Goal: Find specific page/section: Find specific page/section

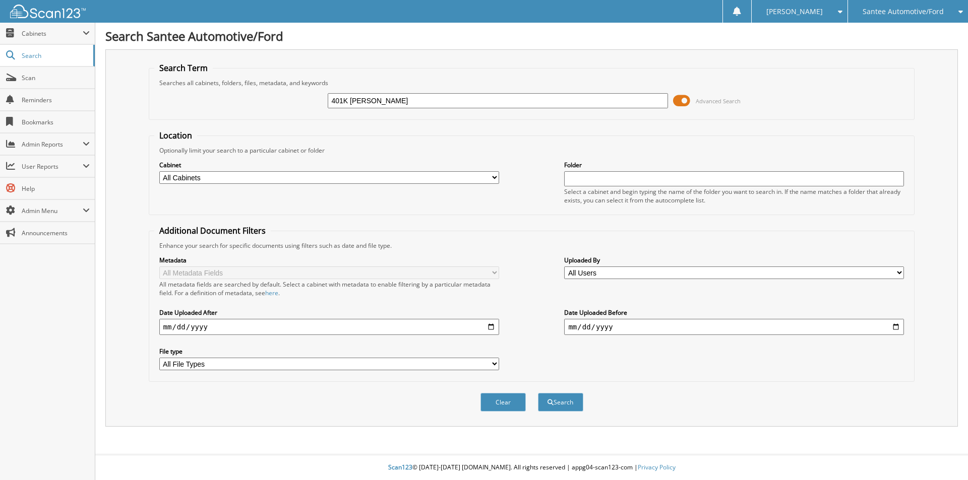
type input "401K [PERSON_NAME]"
click at [538, 393] on button "Search" at bounding box center [560, 402] width 45 height 19
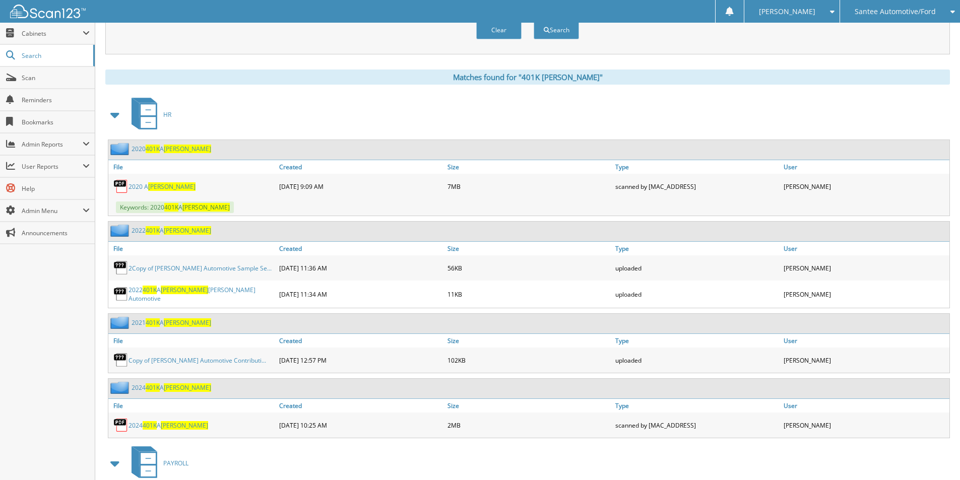
scroll to position [403, 0]
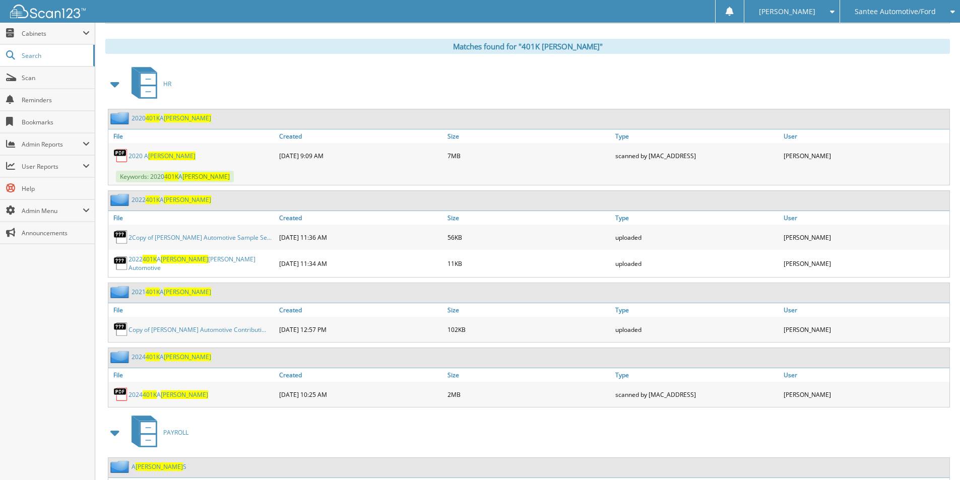
drag, startPoint x: 407, startPoint y: 237, endPoint x: 385, endPoint y: 500, distance: 263.6
click at [385, 480] on html "[PERSON_NAME] Settings Logout Santee Automotive/Ford [PERSON_NAME] Motors Close…" at bounding box center [480, 177] width 960 height 1161
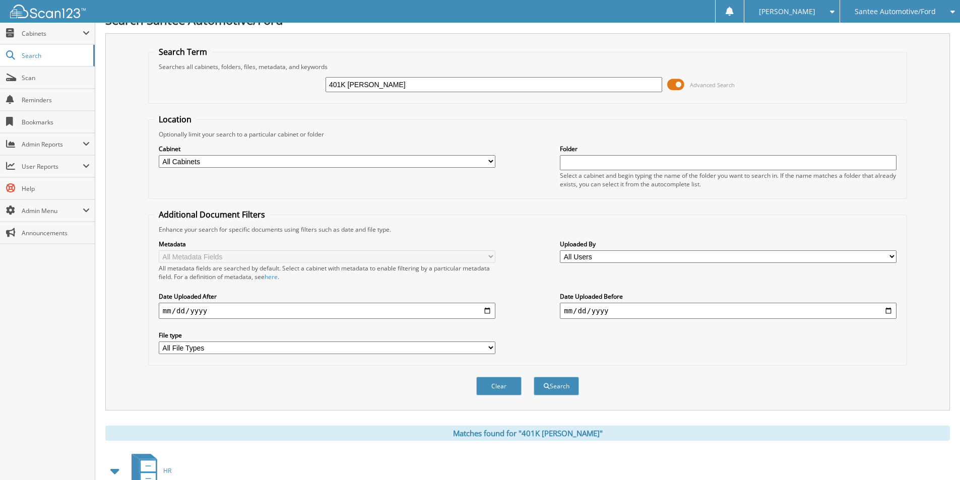
scroll to position [0, 0]
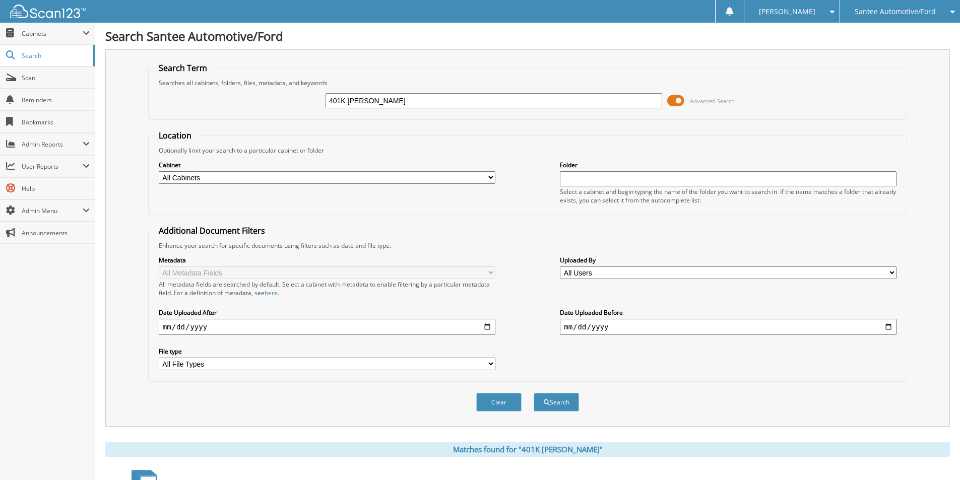
drag, startPoint x: 364, startPoint y: 98, endPoint x: 297, endPoint y: 97, distance: 66.6
click at [297, 97] on div "401K [PERSON_NAME] Advanced Search" at bounding box center [528, 100] width 748 height 27
type input "[PERSON_NAME]"
click at [534, 393] on button "Search" at bounding box center [556, 402] width 45 height 19
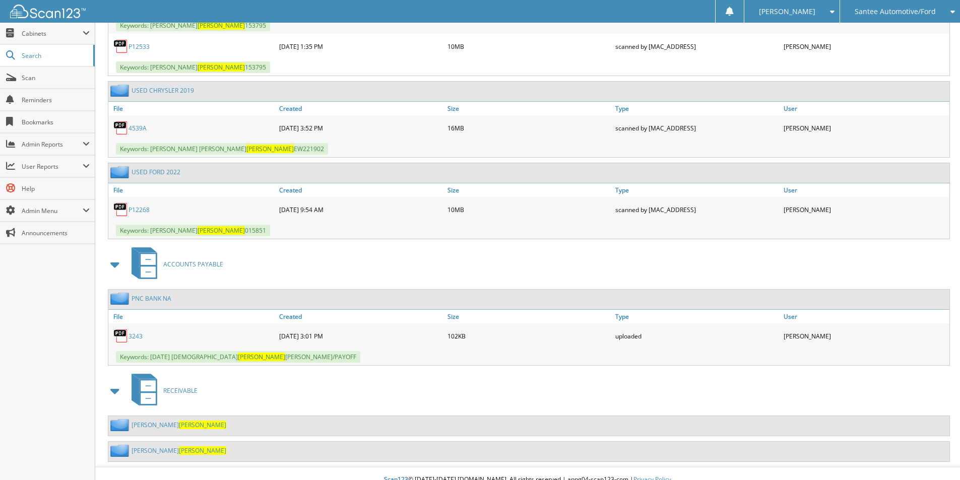
scroll to position [648, 0]
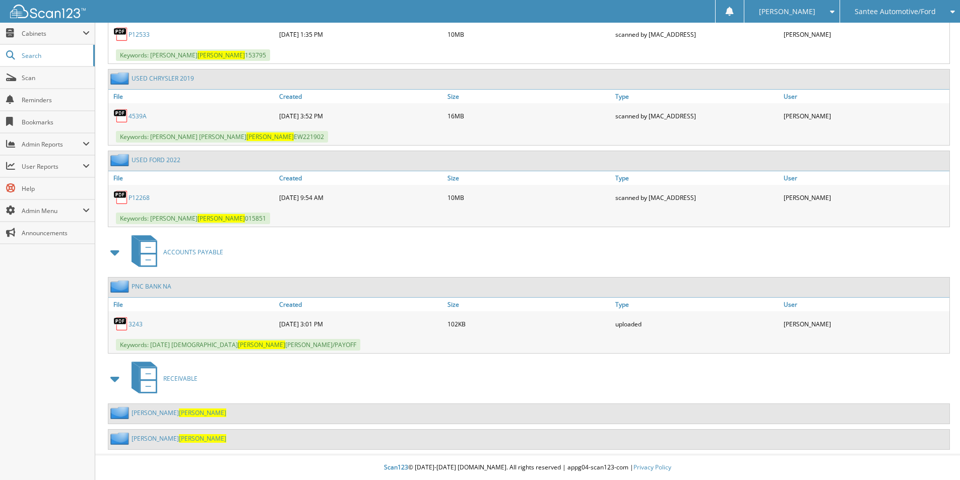
click at [179, 412] on span "[PERSON_NAME]" at bounding box center [202, 413] width 47 height 9
